Goal: Task Accomplishment & Management: Manage account settings

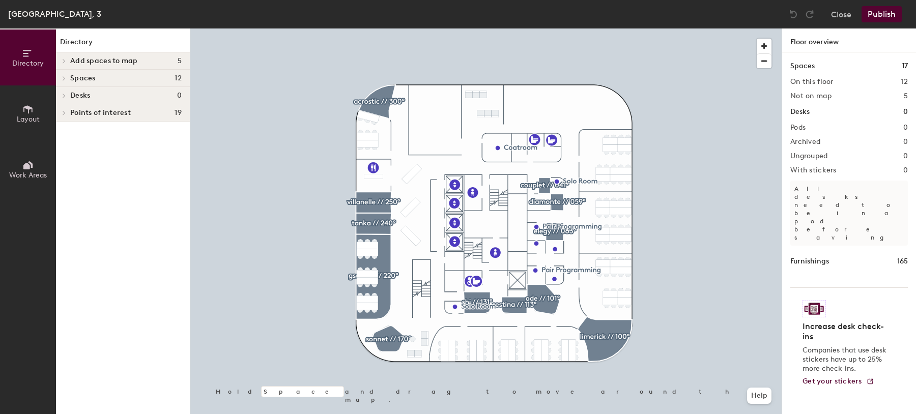
click at [71, 76] on span "Spaces" at bounding box center [82, 78] width 25 height 8
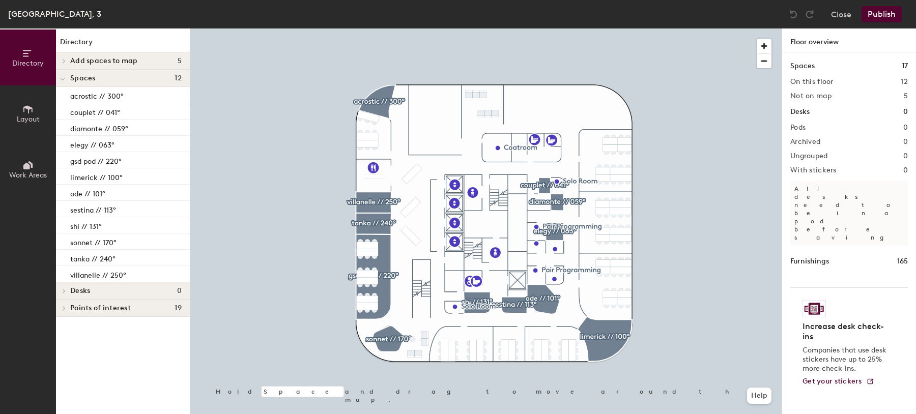
click at [95, 59] on span "Add spaces to map" at bounding box center [104, 61] width 68 height 8
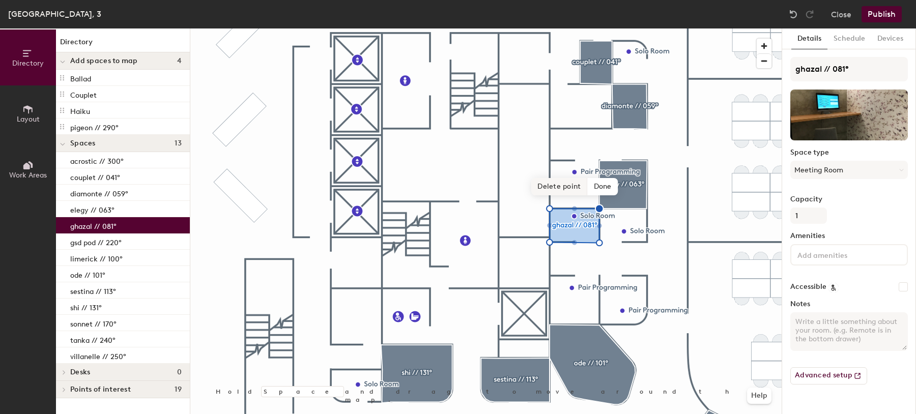
click at [560, 190] on span "Delete point" at bounding box center [559, 186] width 56 height 17
click at [565, 166] on span "Edit shape" at bounding box center [566, 167] width 49 height 17
click at [567, 165] on span "Edit shape" at bounding box center [566, 167] width 49 height 17
click at [590, 188] on span "Done" at bounding box center [594, 186] width 30 height 17
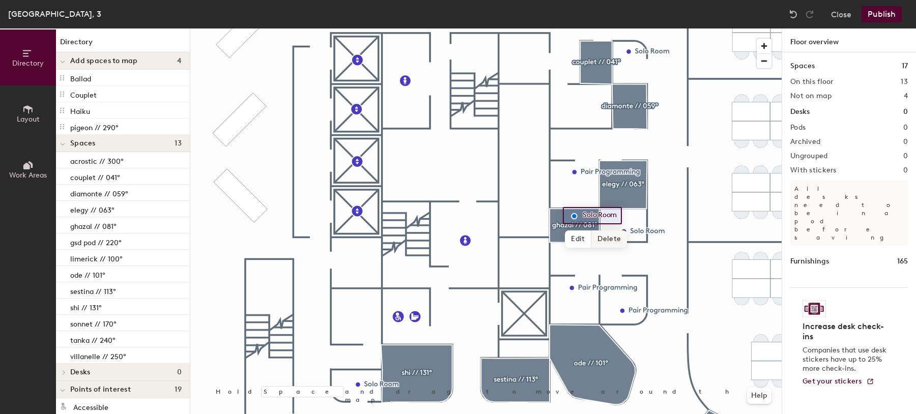
click at [609, 240] on span "Delete" at bounding box center [609, 238] width 36 height 17
click at [594, 28] on div at bounding box center [485, 28] width 591 height 0
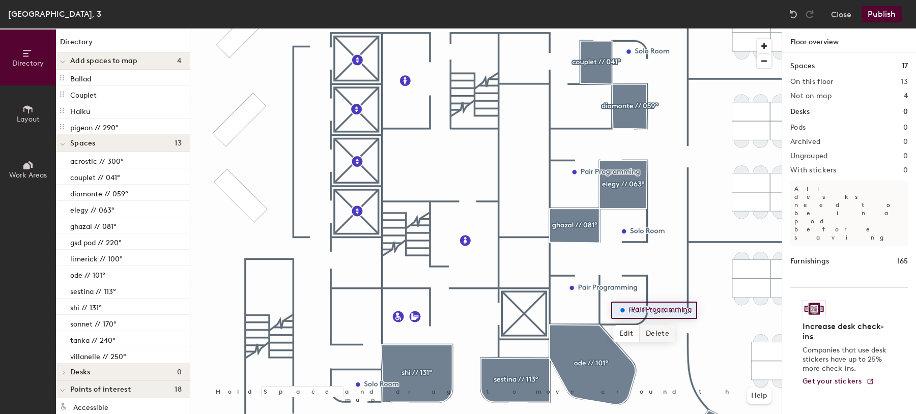
click at [653, 334] on span "Delete" at bounding box center [658, 333] width 36 height 17
click at [874, 15] on button "Publish" at bounding box center [881, 14] width 40 height 16
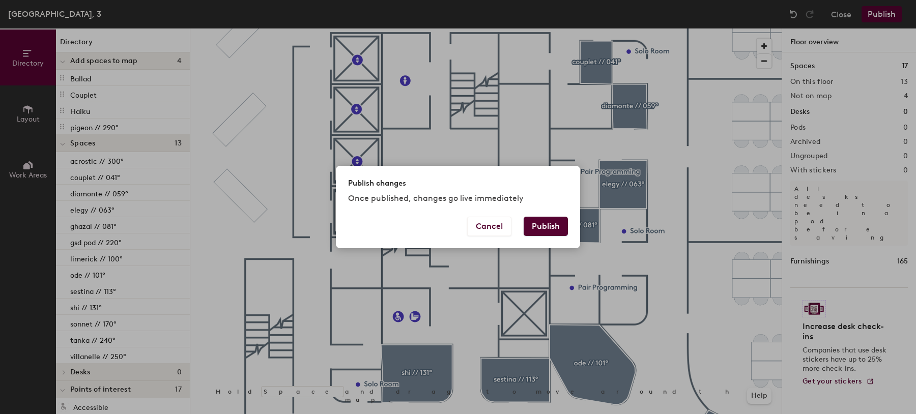
click at [538, 224] on button "Publish" at bounding box center [546, 226] width 44 height 19
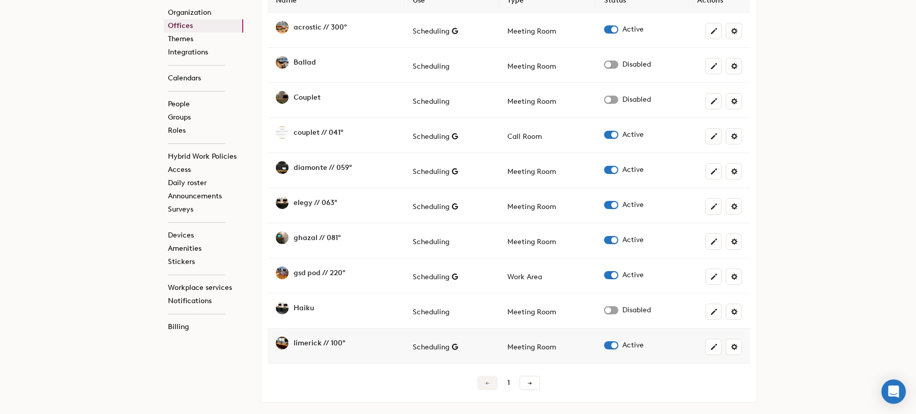
scroll to position [536, 0]
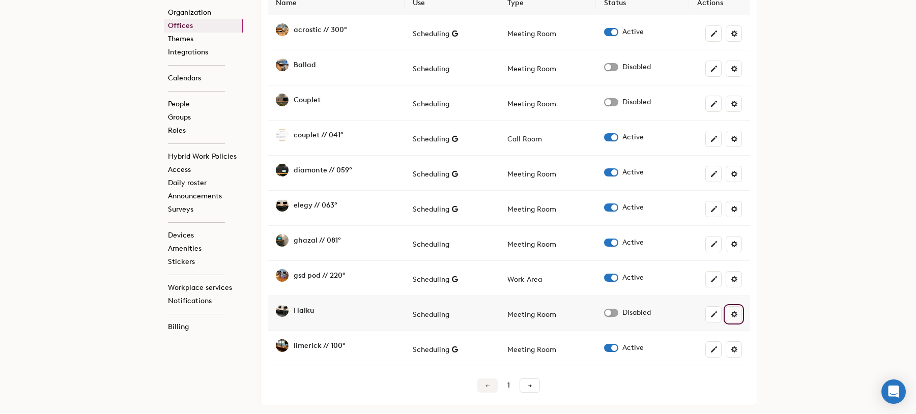
click at [733, 312] on span at bounding box center [734, 314] width 8 height 8
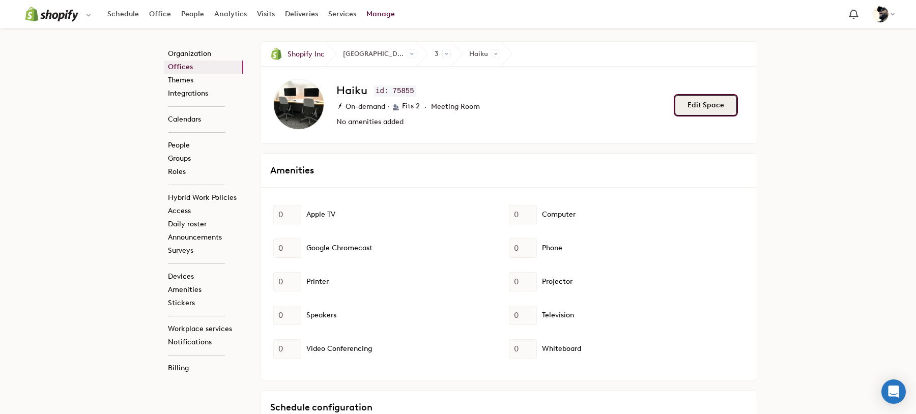
click at [694, 105] on button "Edit Space" at bounding box center [706, 105] width 62 height 20
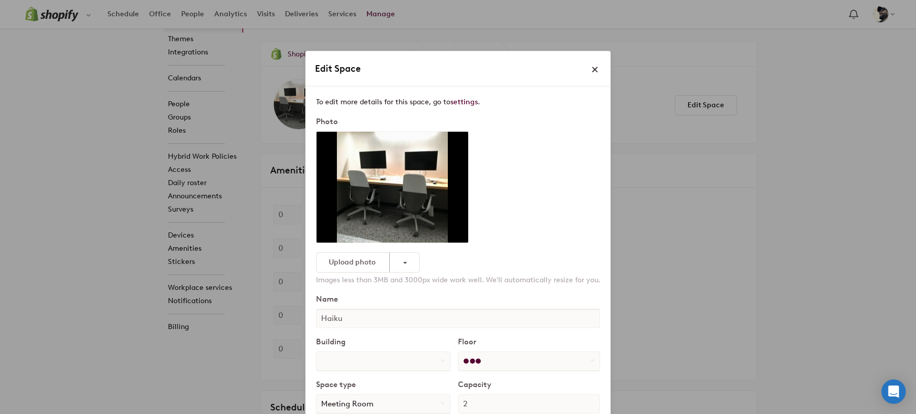
select select "number:10267"
select select "number:11656"
drag, startPoint x: 326, startPoint y: 318, endPoint x: 288, endPoint y: 316, distance: 37.2
click at [288, 316] on div "Edit Space To edit more details for this space, go to settings . Photo Upload p…" at bounding box center [458, 207] width 916 height 414
click at [357, 321] on input "haiku" at bounding box center [458, 318] width 284 height 19
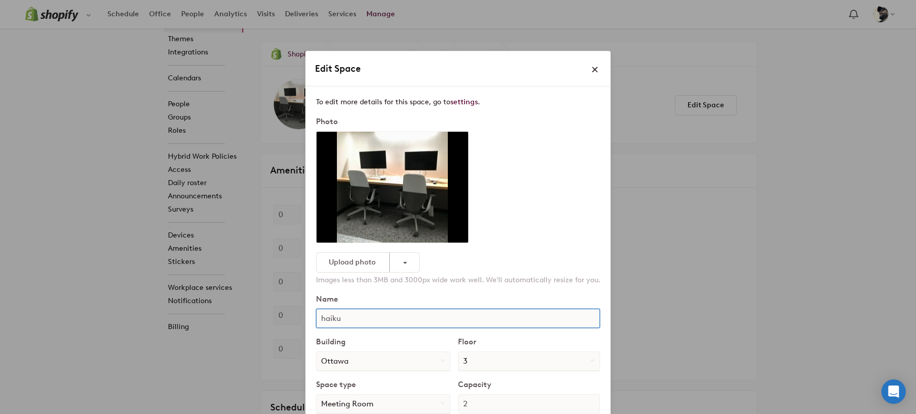
paste input "// 063°"
click at [363, 318] on input "haiku // 063°" at bounding box center [458, 318] width 284 height 19
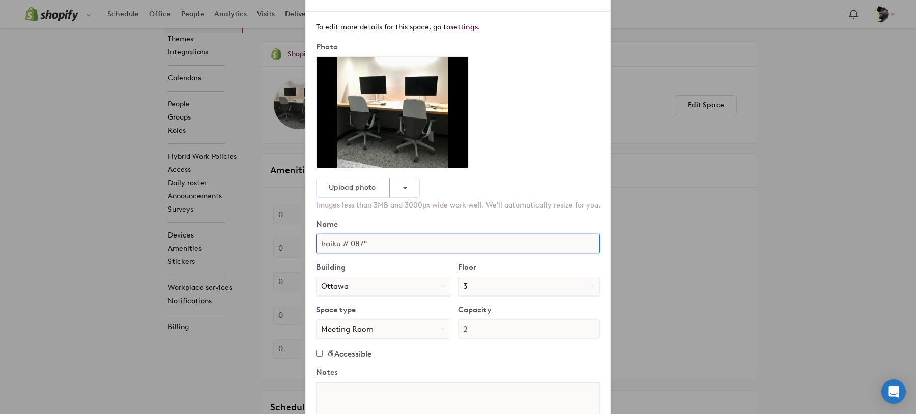
scroll to position [156, 0]
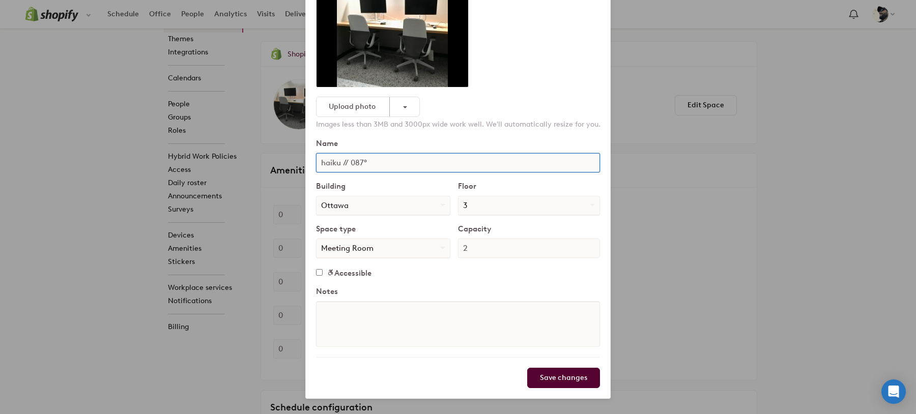
type input "haiku // 087°"
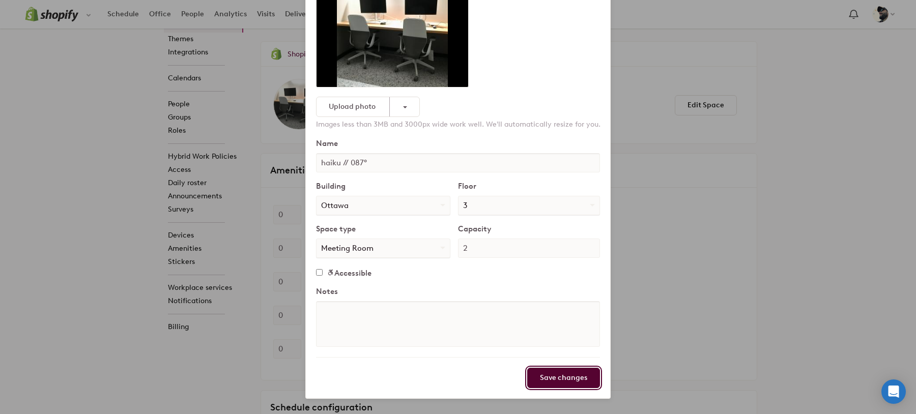
click at [556, 377] on input "Save changes" at bounding box center [563, 378] width 73 height 20
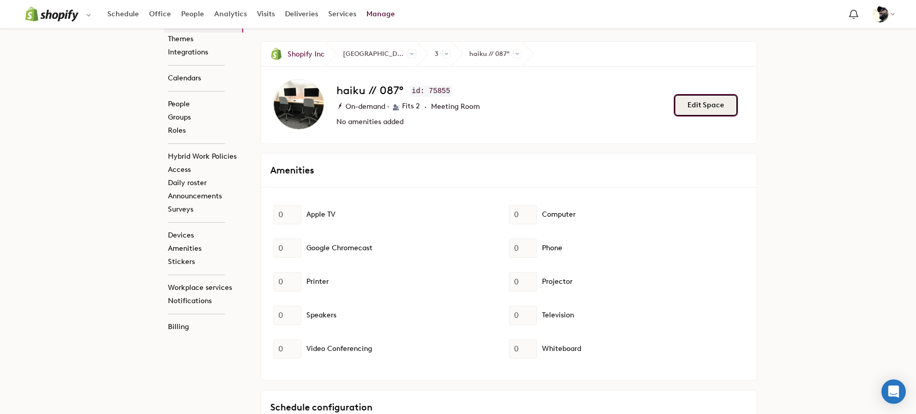
scroll to position [592, 0]
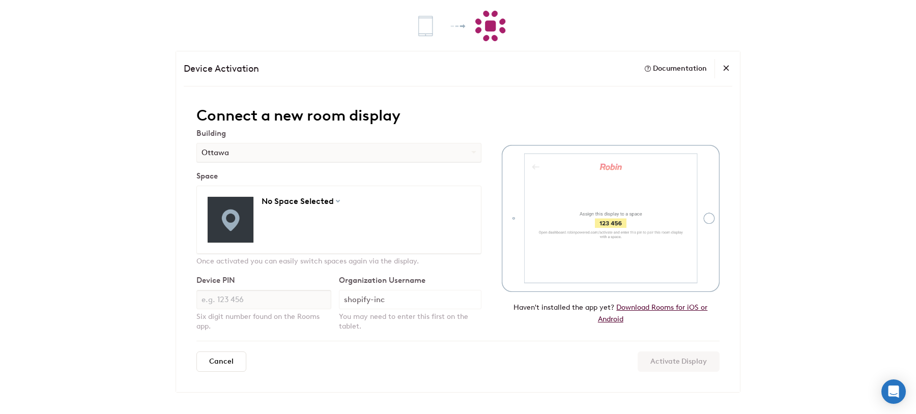
click at [264, 211] on div "No Space Selected acrostic // 300° bauhaus // 079° calibri // 049° cherry bloss…" at bounding box center [338, 220] width 285 height 68
click at [275, 201] on span "No Space Selected" at bounding box center [297, 201] width 72 height 8
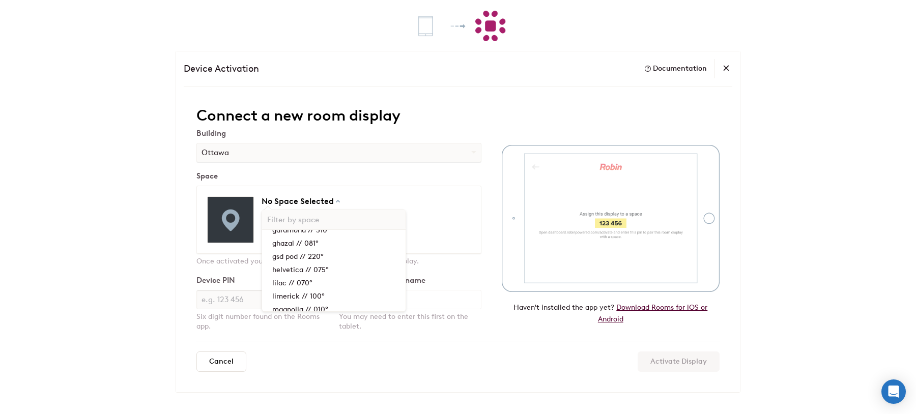
scroll to position [170, 0]
click at [122, 253] on div "Device Activation Documentation Connect a new room display Building Bellevue Lo…" at bounding box center [458, 207] width 916 height 414
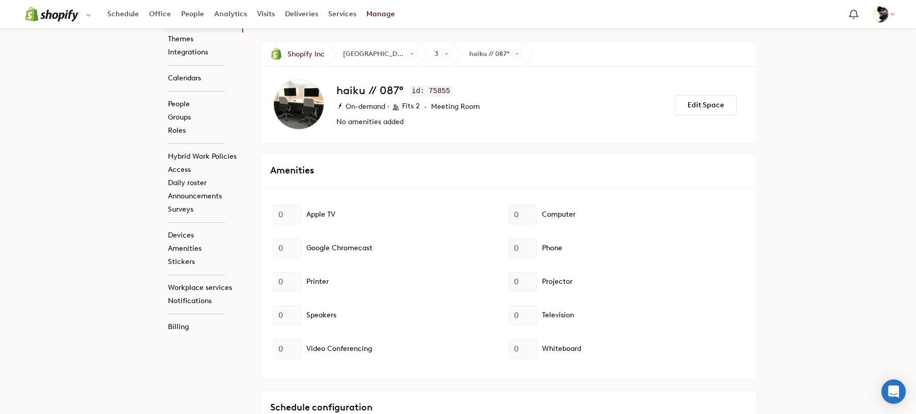
scroll to position [486, 0]
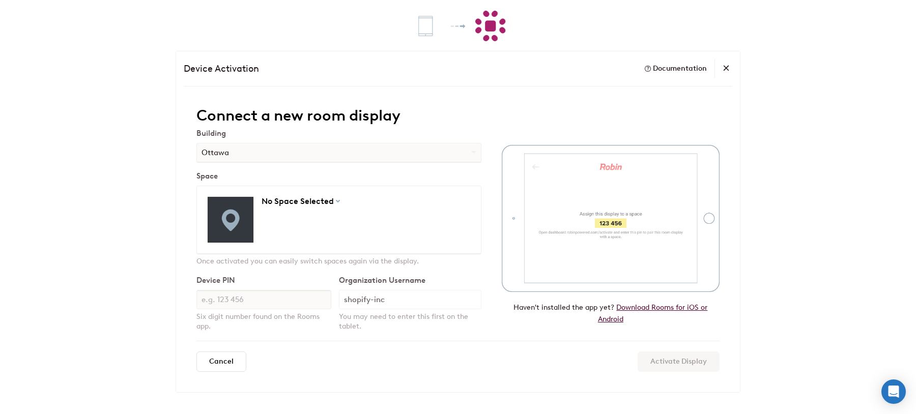
click at [285, 208] on div "No Space Selected acrostic // 300° bauhaus // 079° calibri // 049° cherry bloss…" at bounding box center [338, 220] width 285 height 68
click at [284, 204] on span "No Space Selected" at bounding box center [297, 201] width 72 height 8
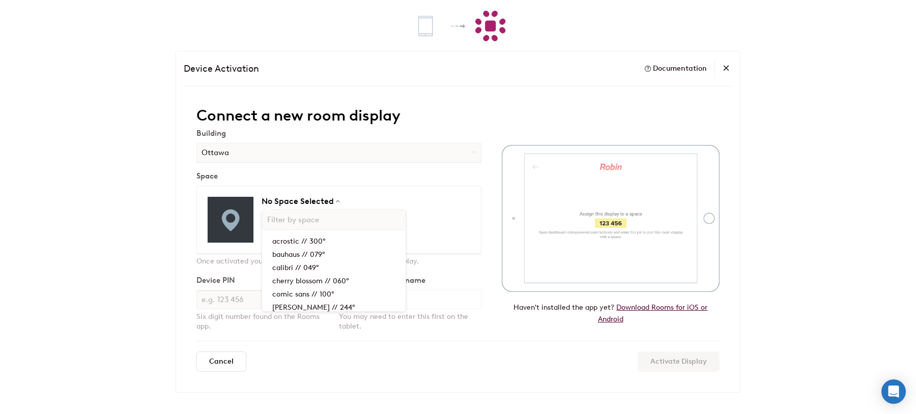
click at [54, 80] on div "Device Activation Documentation Connect a new room display Building Bellevue Lo…" at bounding box center [458, 207] width 916 height 414
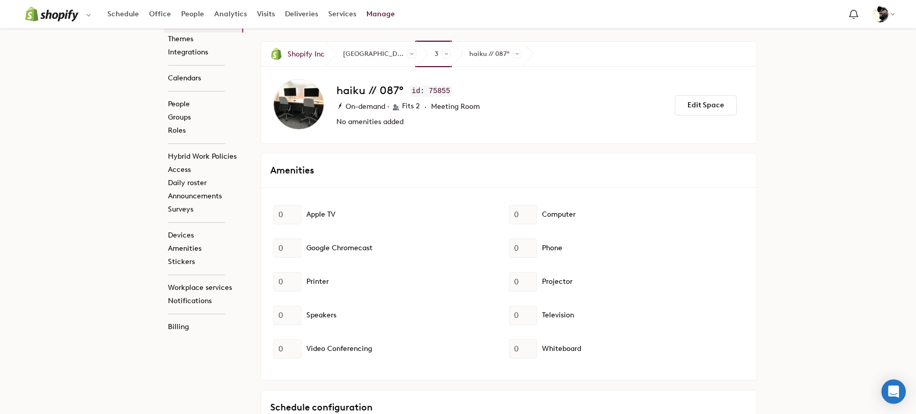
click at [416, 56] on span "3" at bounding box center [433, 54] width 35 height 24
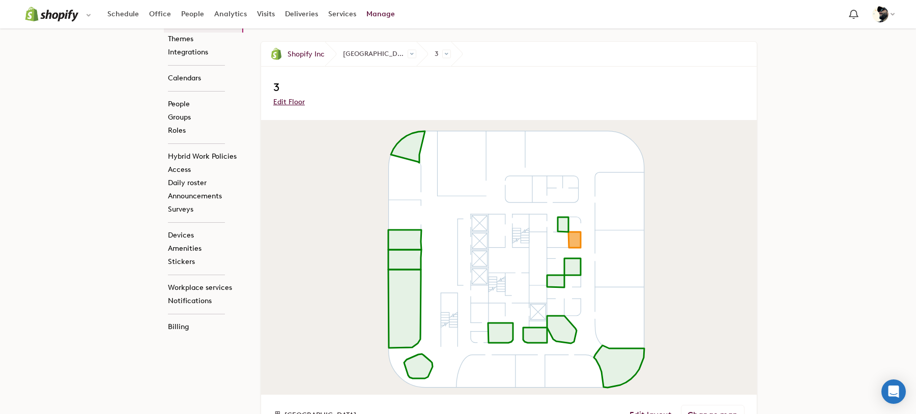
scroll to position [566, 0]
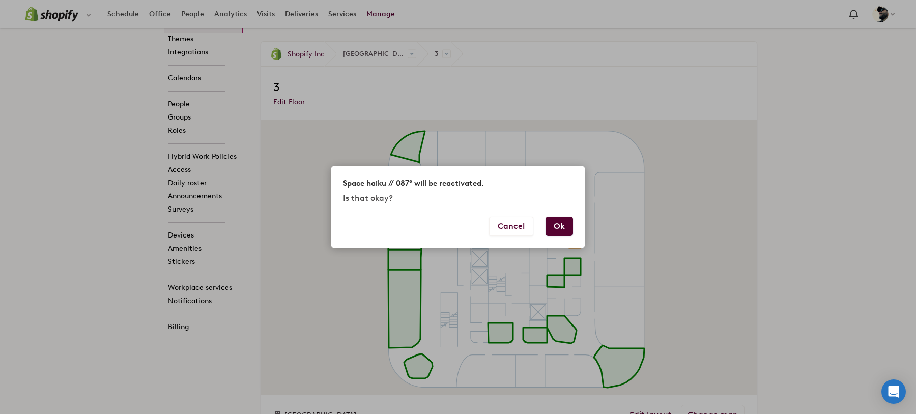
click at [564, 226] on button "Ok" at bounding box center [558, 226] width 27 height 19
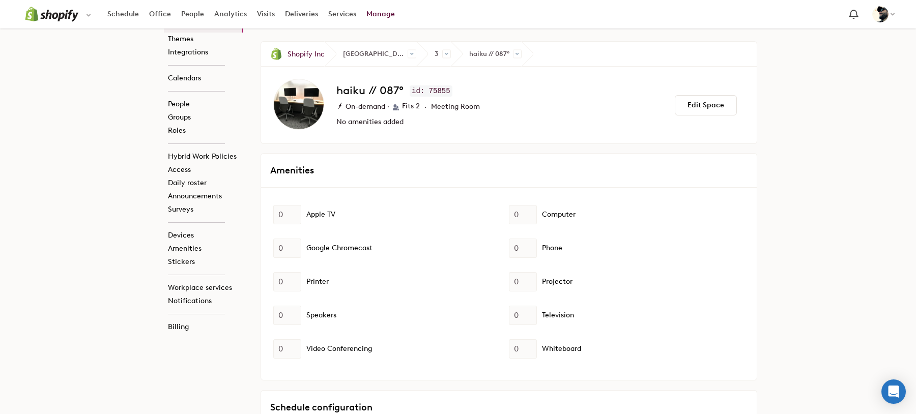
scroll to position [544, 0]
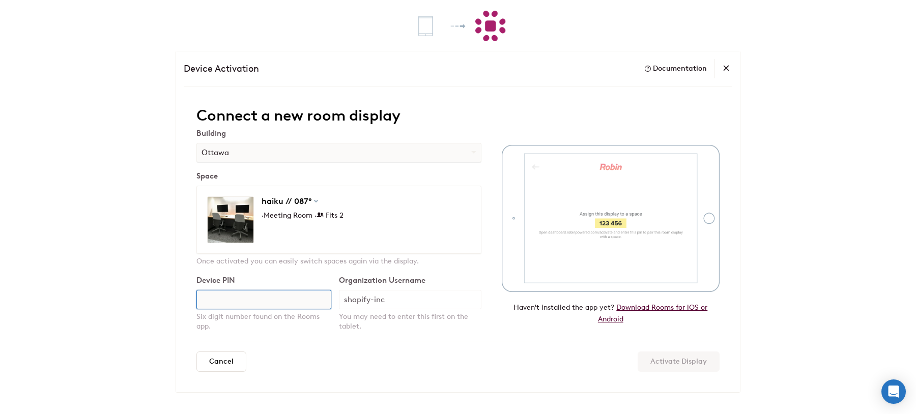
click at [226, 300] on input "text" at bounding box center [263, 299] width 135 height 19
type input "8"
type input "783 222"
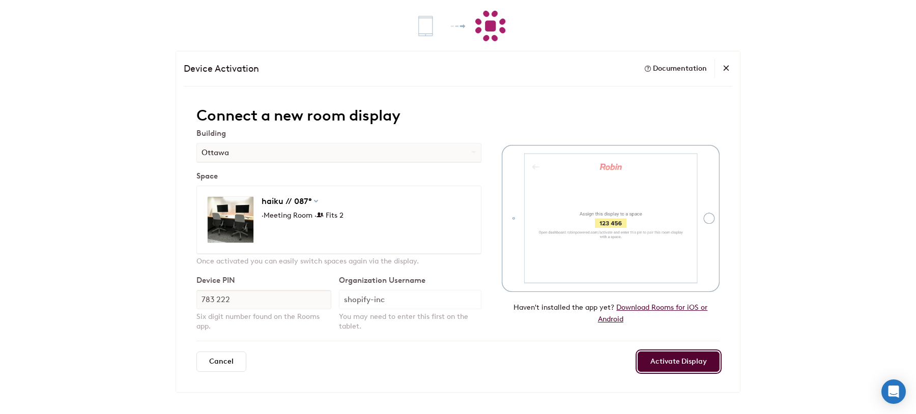
click at [656, 362] on button "Activate Display" at bounding box center [678, 362] width 82 height 20
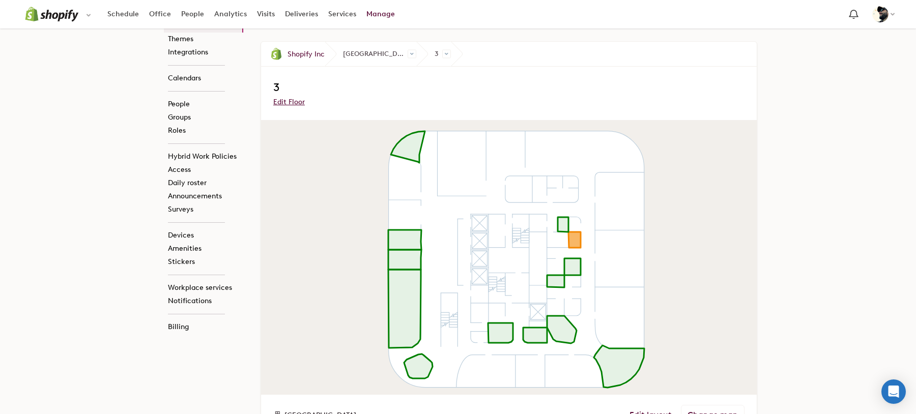
scroll to position [177, 0]
click at [648, 410] on link "Edit layout" at bounding box center [650, 415] width 42 height 10
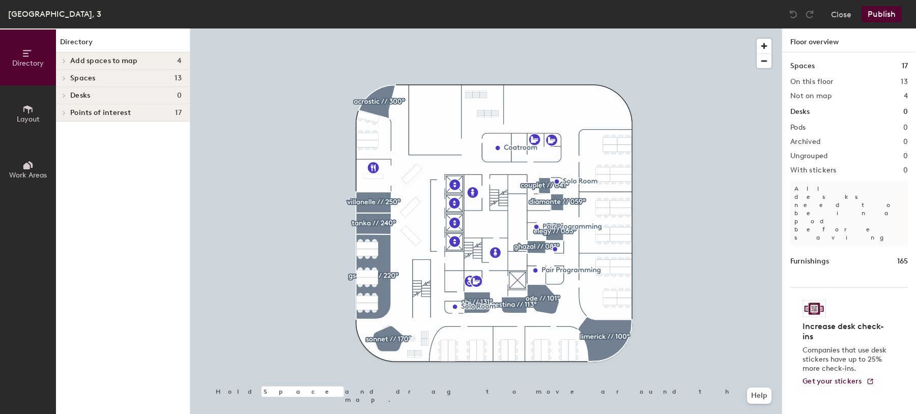
click at [83, 64] on span "Add spaces to map" at bounding box center [104, 61] width 68 height 8
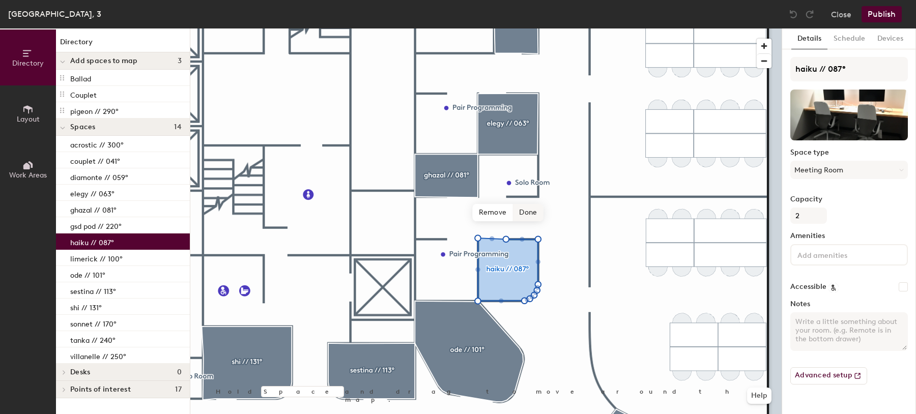
click at [526, 212] on span "Done" at bounding box center [528, 212] width 30 height 17
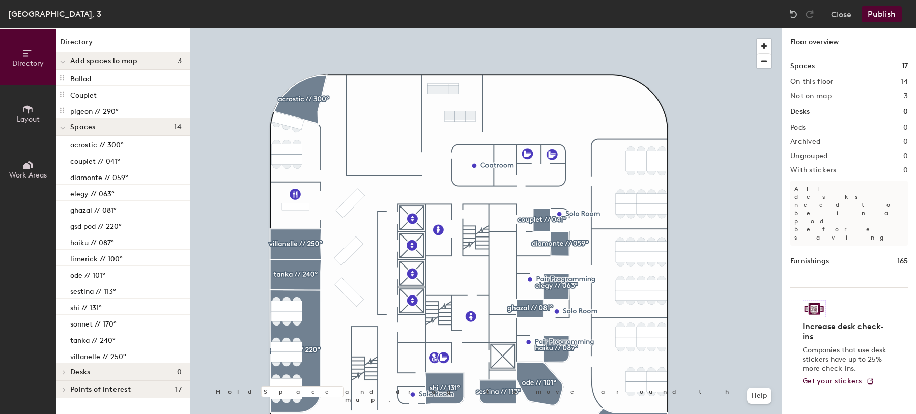
click at [884, 12] on button "Publish" at bounding box center [881, 14] width 40 height 16
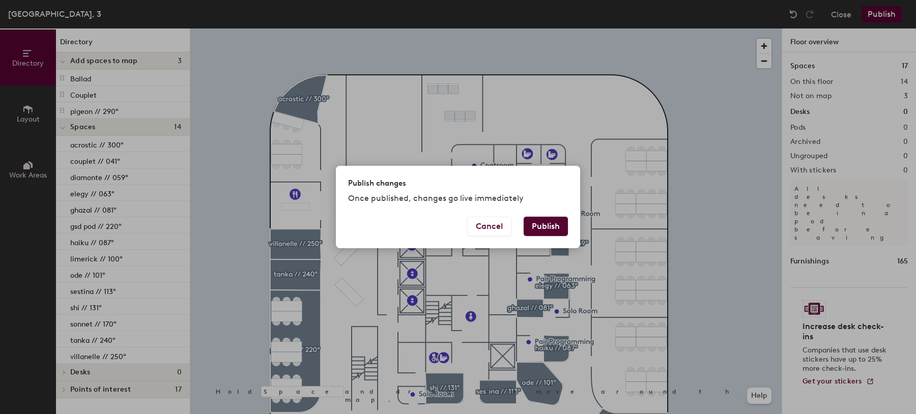
click at [543, 224] on button "Publish" at bounding box center [546, 226] width 44 height 19
